Goal: Obtain resource: Download file/media

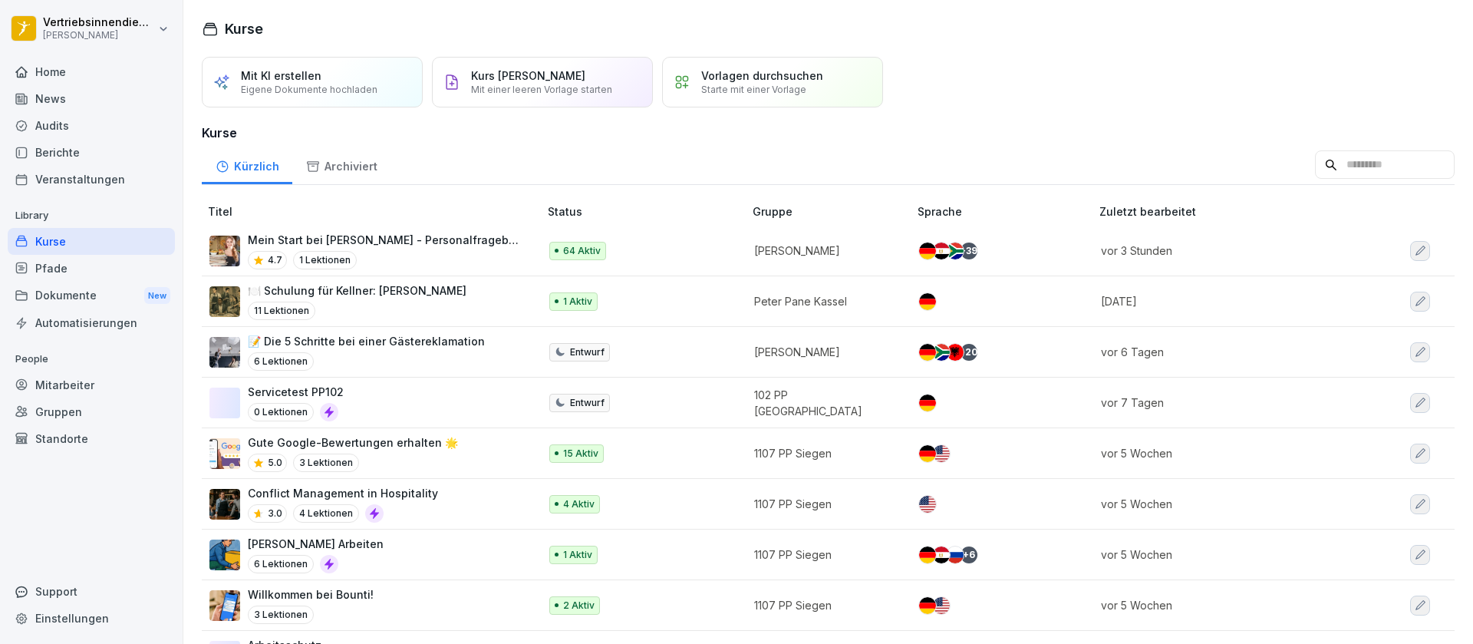
click at [66, 296] on div "Dokumente New" at bounding box center [91, 296] width 167 height 28
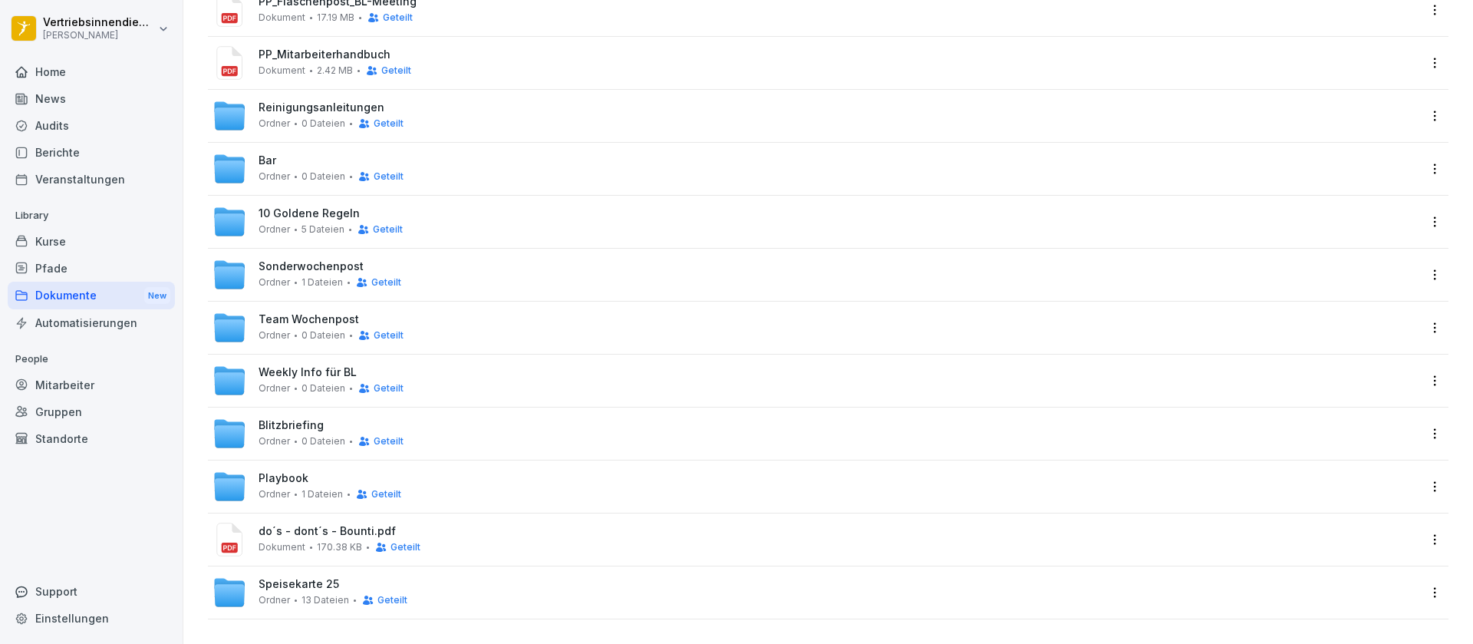
scroll to position [242, 0]
click at [298, 313] on span "Team Wochenpost" at bounding box center [309, 319] width 101 height 13
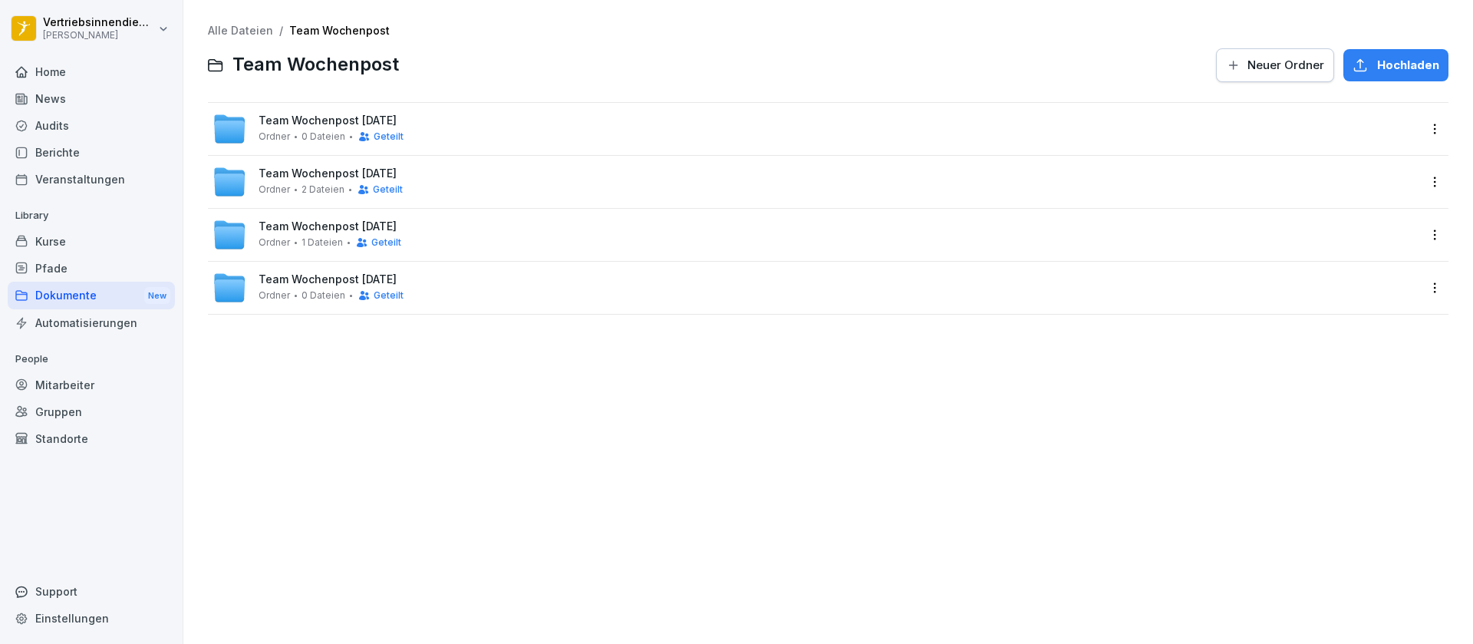
click at [303, 285] on span "Team Wochenpost [DATE]" at bounding box center [328, 279] width 138 height 13
click at [303, 285] on span "Team Wochenpost KW 19" at bounding box center [327, 279] width 136 height 13
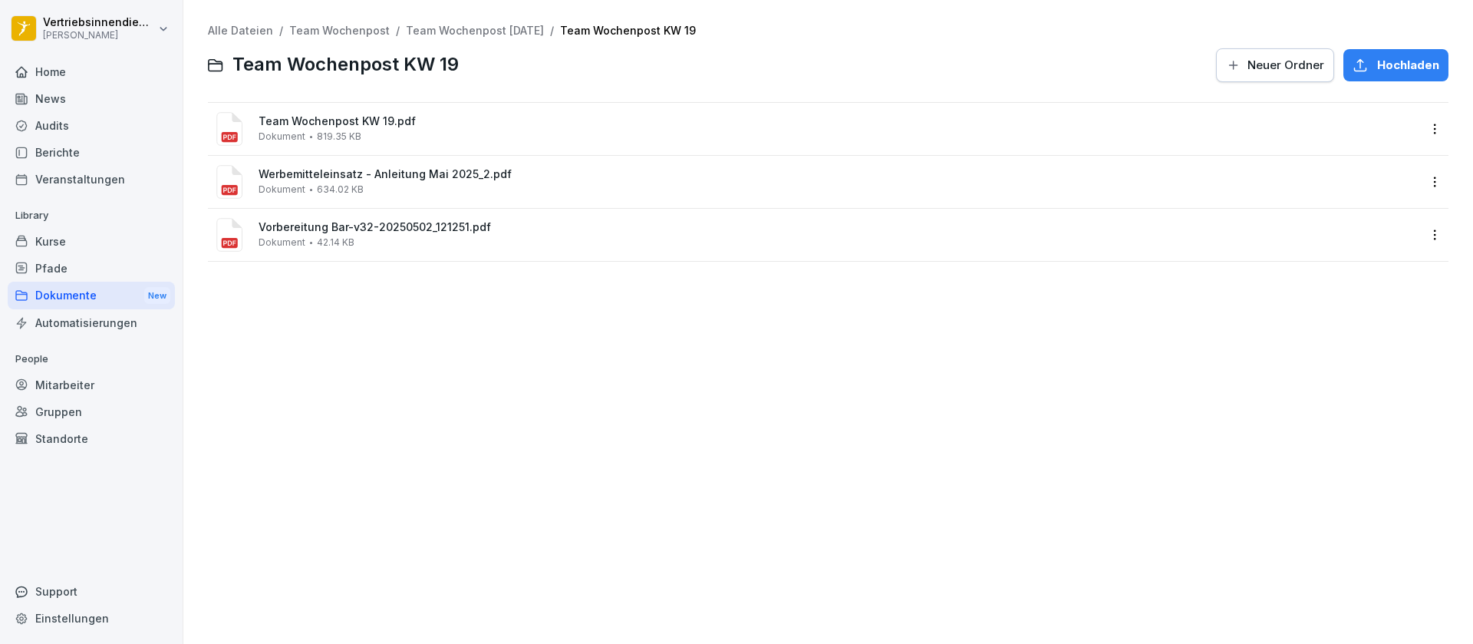
click at [80, 299] on div "Dokumente New" at bounding box center [91, 296] width 167 height 28
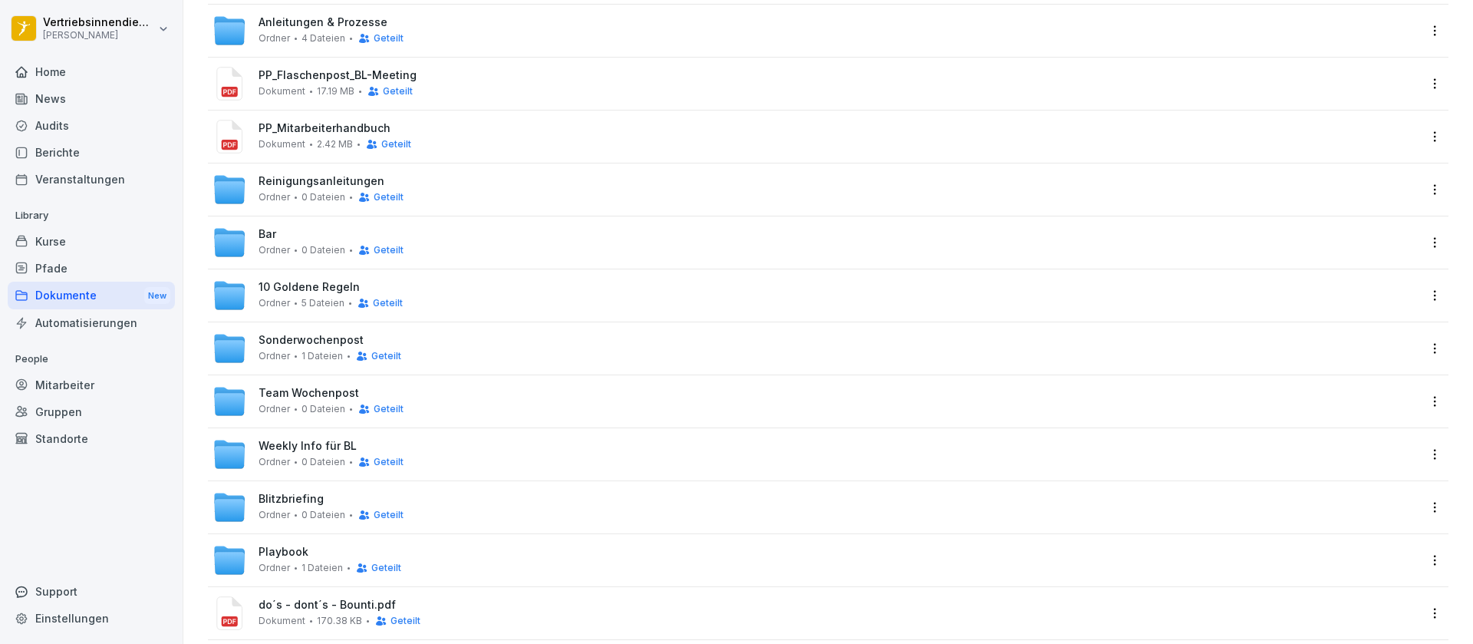
scroll to position [242, 0]
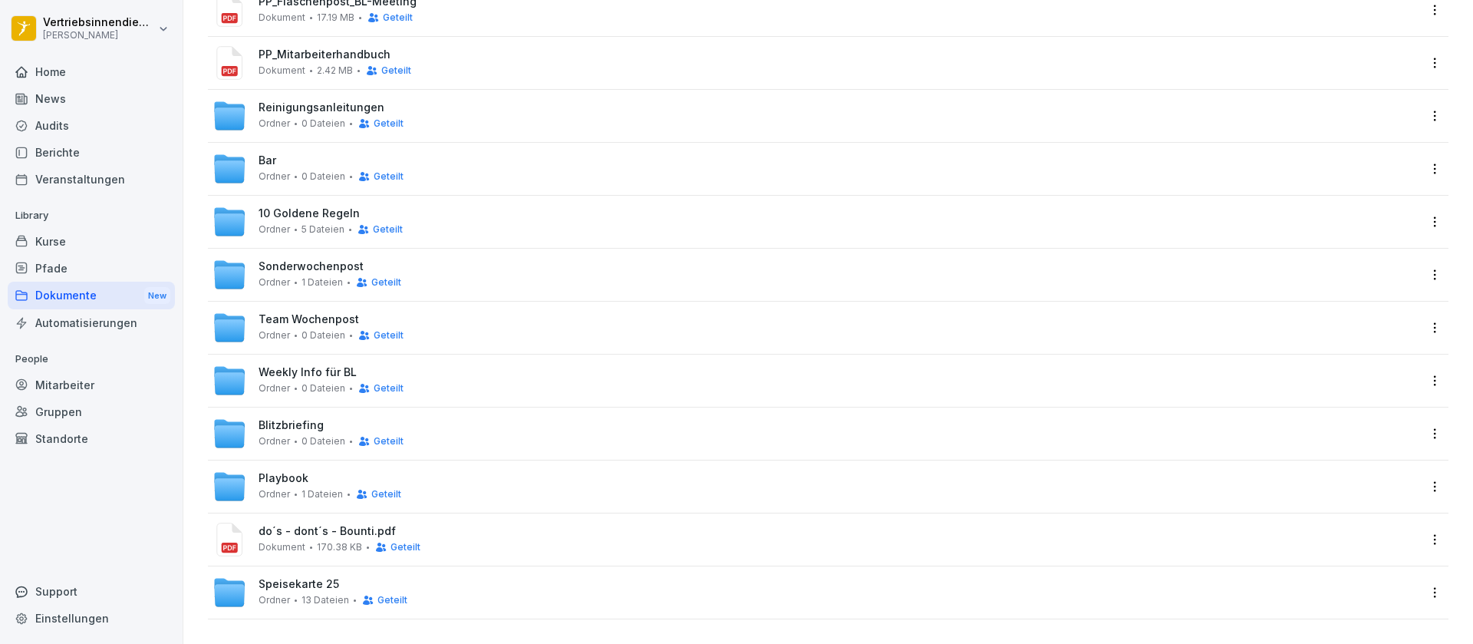
click at [294, 329] on div "Ordner 0 Dateien Geteilt" at bounding box center [331, 335] width 145 height 12
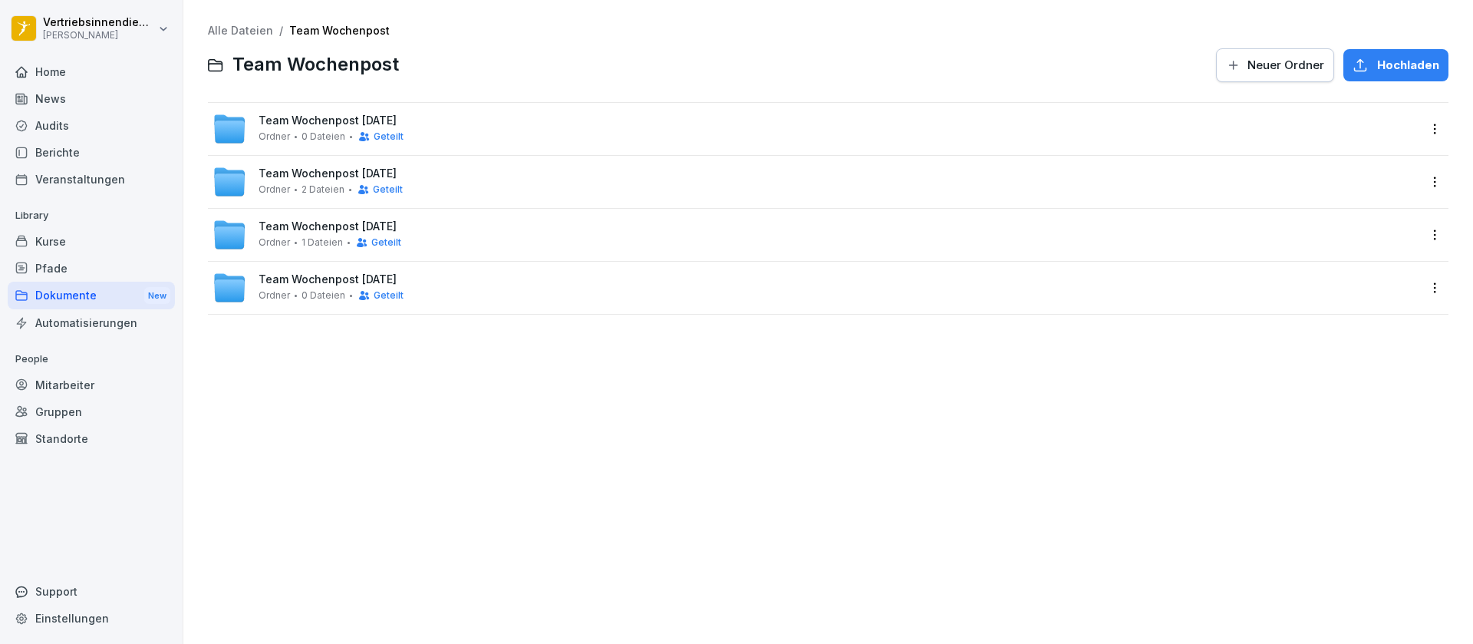
click at [291, 120] on span "Team Wochenpost [DATE]" at bounding box center [328, 120] width 138 height 13
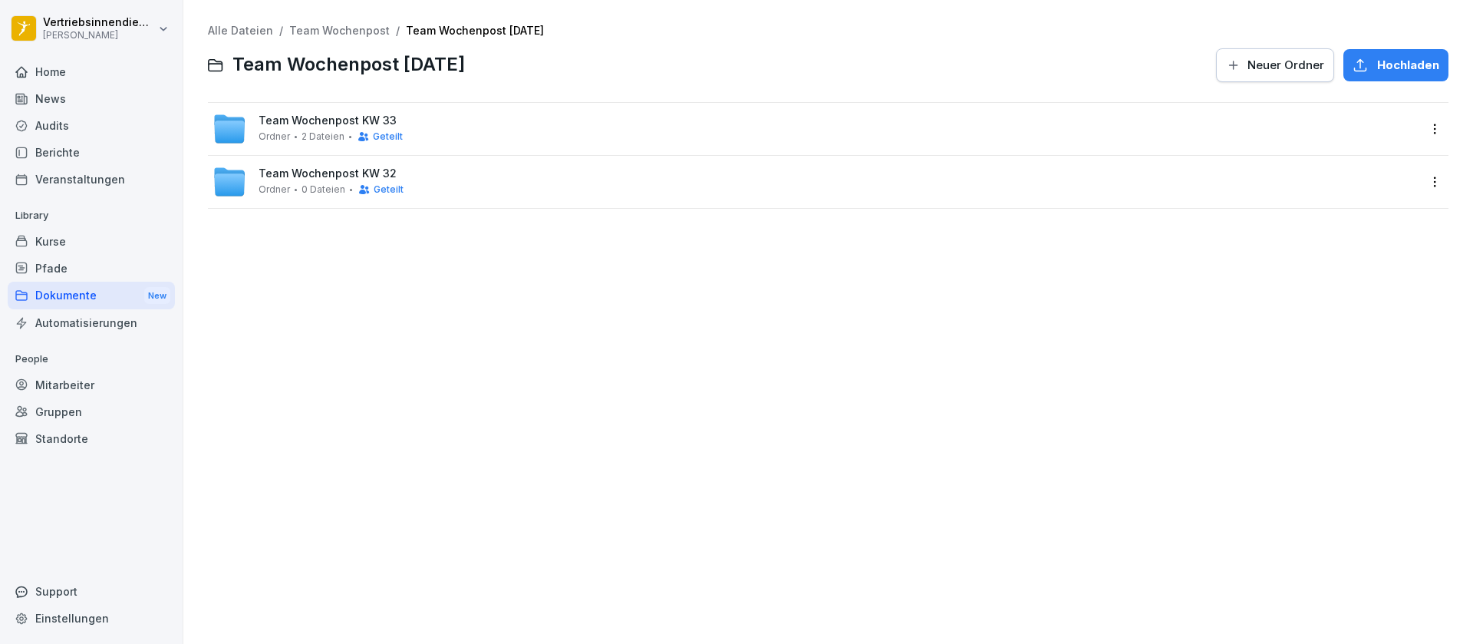
click at [279, 134] on span "Ordner" at bounding box center [274, 136] width 31 height 11
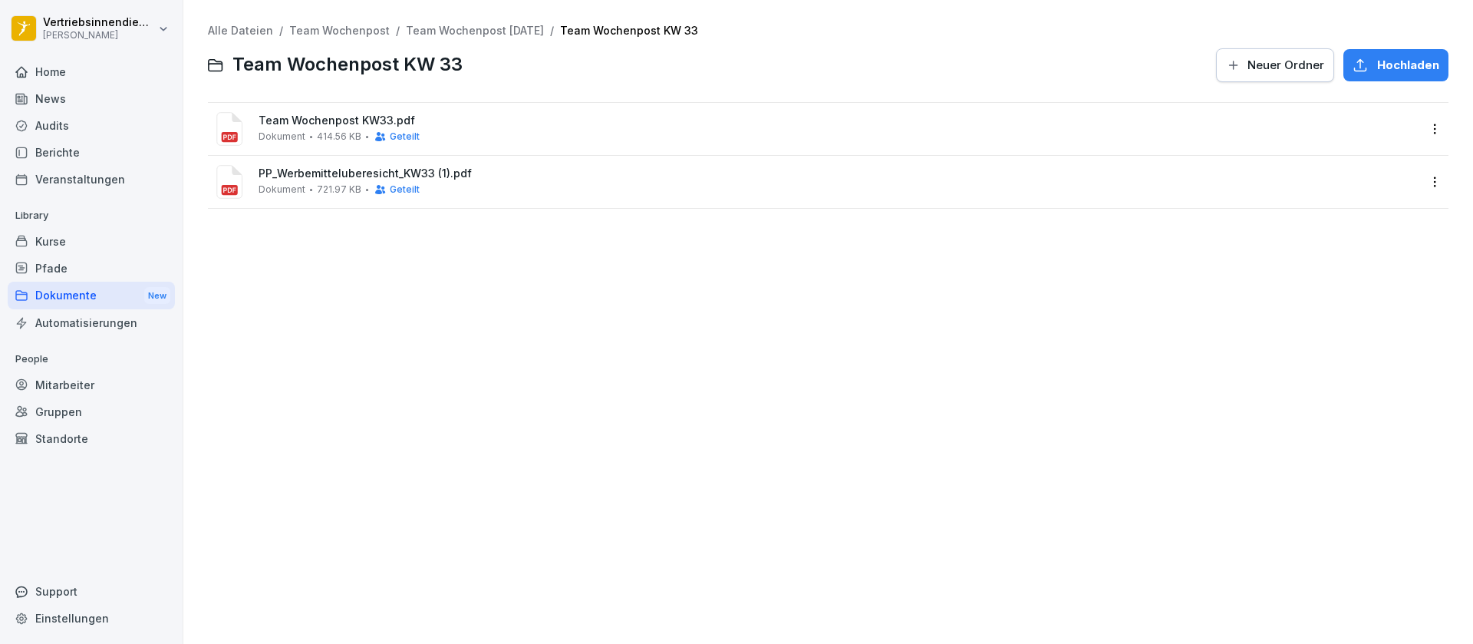
click at [291, 176] on span "PP_Werbemitteluberesicht_KW33 (1).pdf" at bounding box center [839, 173] width 1161 height 13
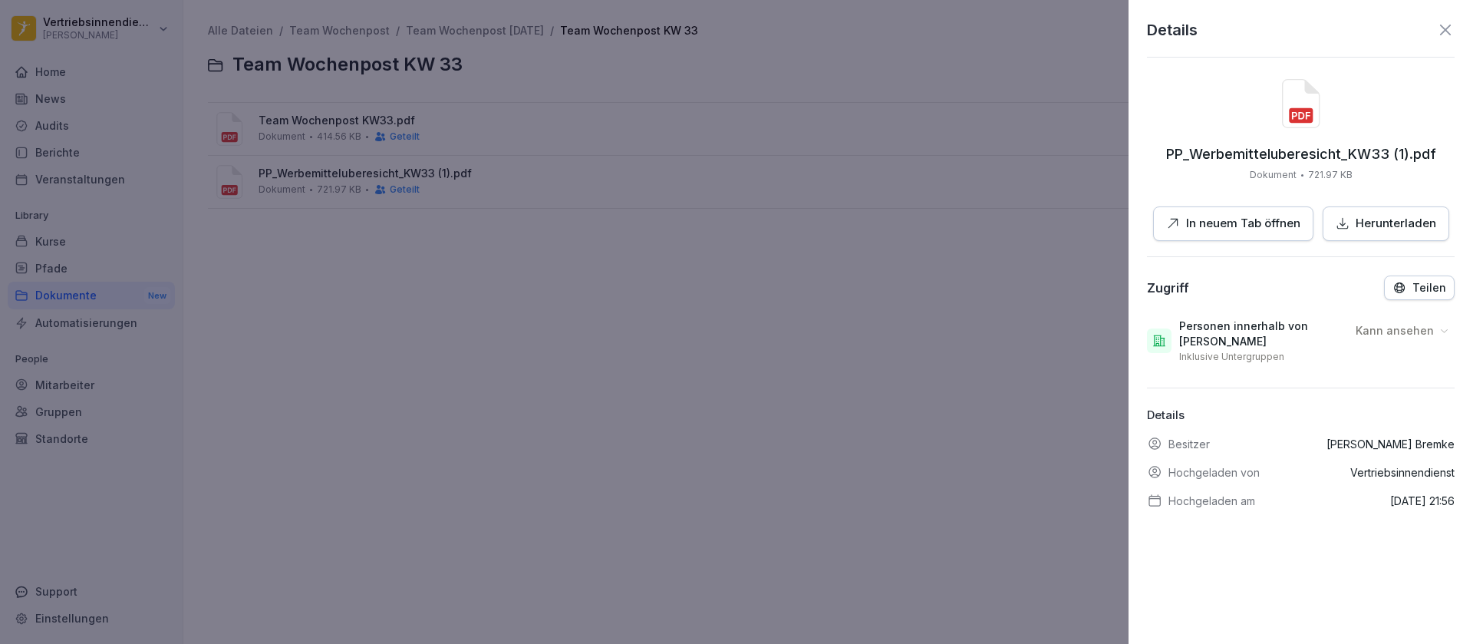
click at [1218, 224] on p "In neuem Tab öffnen" at bounding box center [1243, 224] width 114 height 18
